Goal: Book appointment/travel/reservation

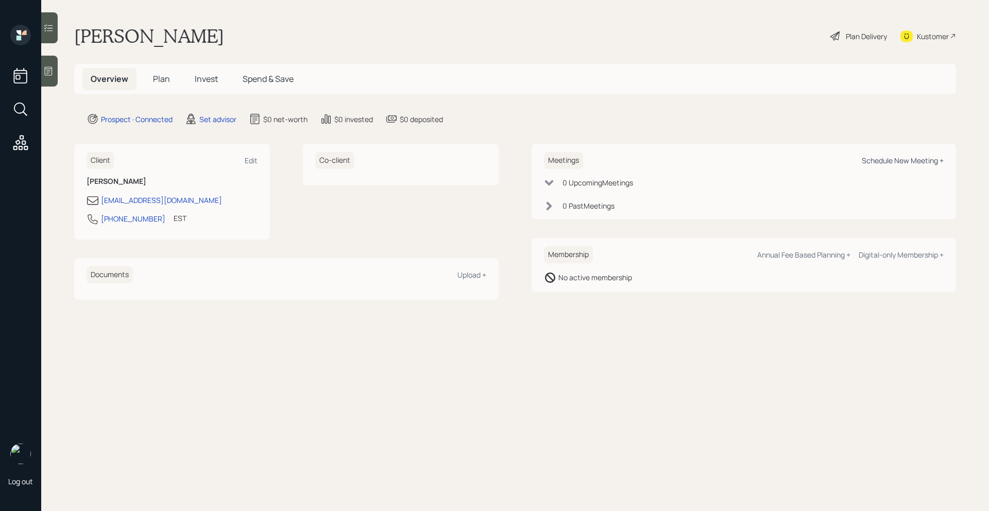
click at [895, 156] on div "Schedule New Meeting +" at bounding box center [903, 161] width 82 height 10
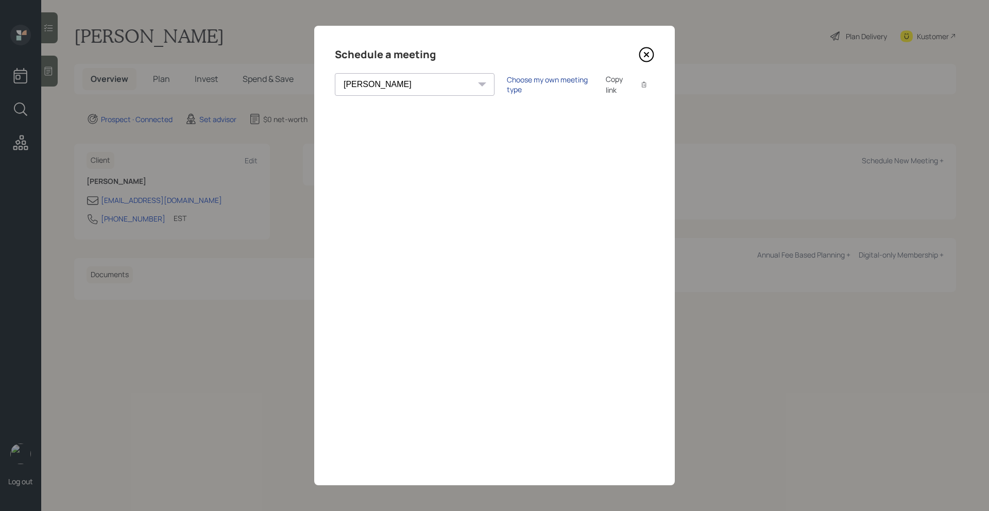
click at [507, 83] on div "Choose my own meeting type" at bounding box center [550, 85] width 87 height 20
click at [397, 89] on select "[PERSON_NAME] [PERSON_NAME] [PERSON_NAME] [PERSON_NAME] [PERSON_NAME] [PERSON_N…" at bounding box center [424, 84] width 178 height 23
select select "205a2f49-d305-4782-8e90-e36bafbe5565"
click at [335, 73] on select "[PERSON_NAME] [PERSON_NAME] [PERSON_NAME] [PERSON_NAME] [PERSON_NAME] [PERSON_N…" at bounding box center [424, 84] width 178 height 23
click at [647, 58] on icon at bounding box center [646, 54] width 15 height 15
